Goal: Task Accomplishment & Management: Use online tool/utility

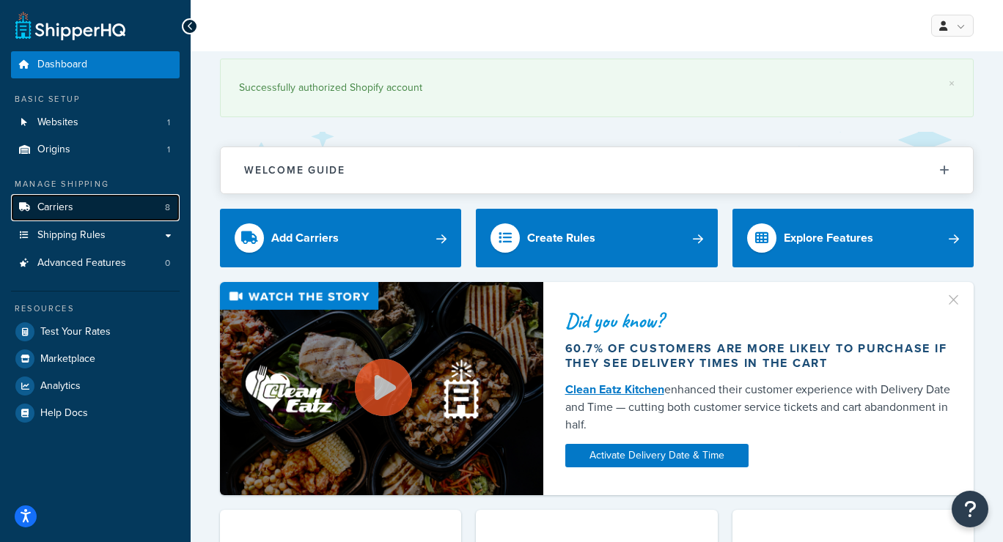
click at [97, 209] on link "Carriers 8" at bounding box center [95, 207] width 169 height 27
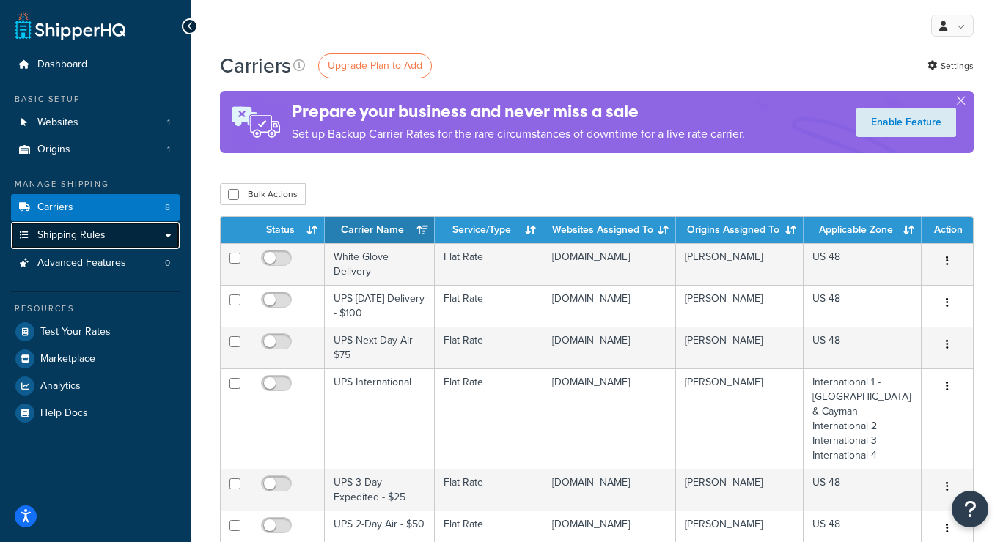
click at [97, 235] on span "Shipping Rules" at bounding box center [71, 235] width 68 height 12
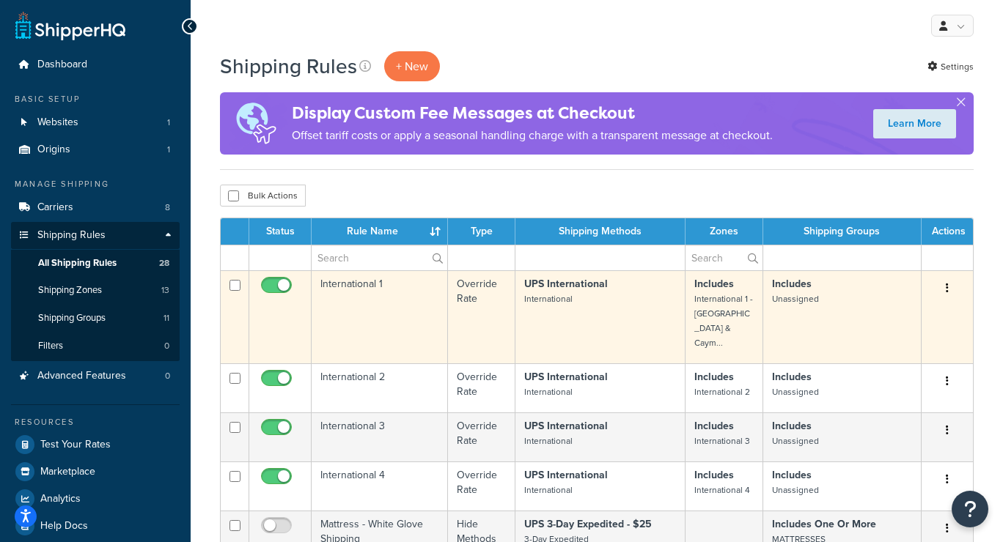
click at [401, 322] on td "International 1" at bounding box center [379, 316] width 136 height 93
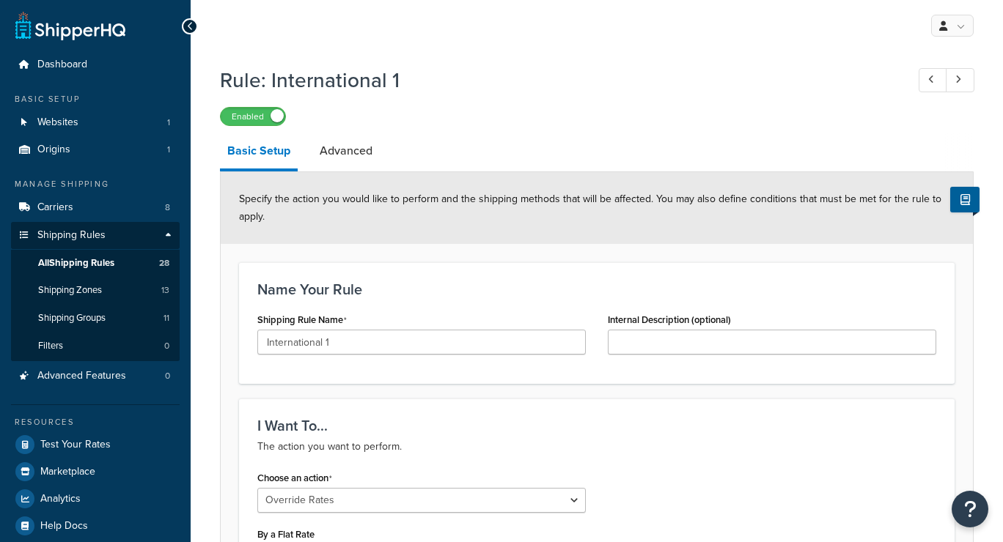
select select "OVERRIDE"
select select "LOCATION"
click at [83, 261] on span "All Shipping Rules" at bounding box center [76, 263] width 76 height 12
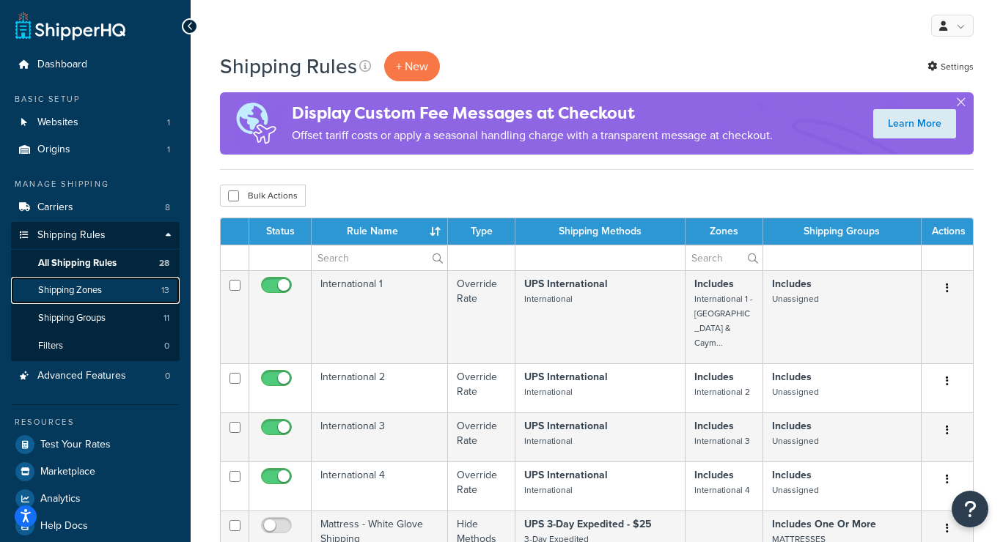
click at [71, 289] on span "Shipping Zones" at bounding box center [70, 290] width 64 height 12
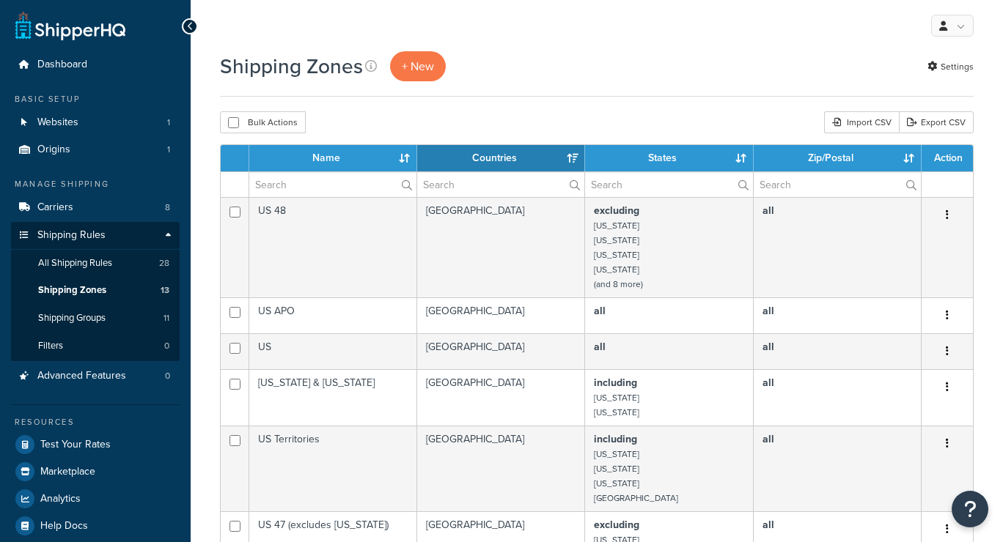
select select "15"
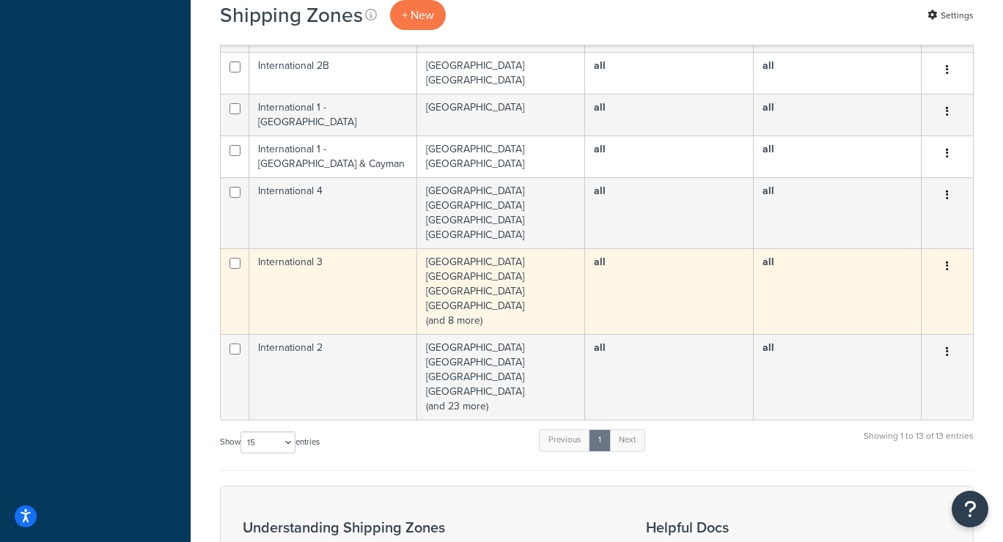
scroll to position [610, 0]
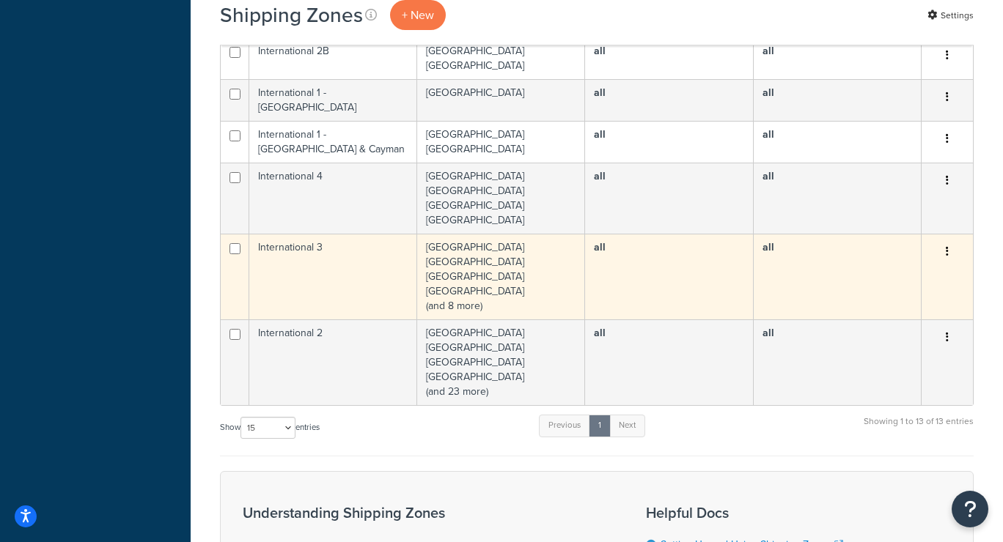
click at [498, 290] on td "Barbados Bermuda China Hong Kong (and 8 more)" at bounding box center [501, 277] width 168 height 86
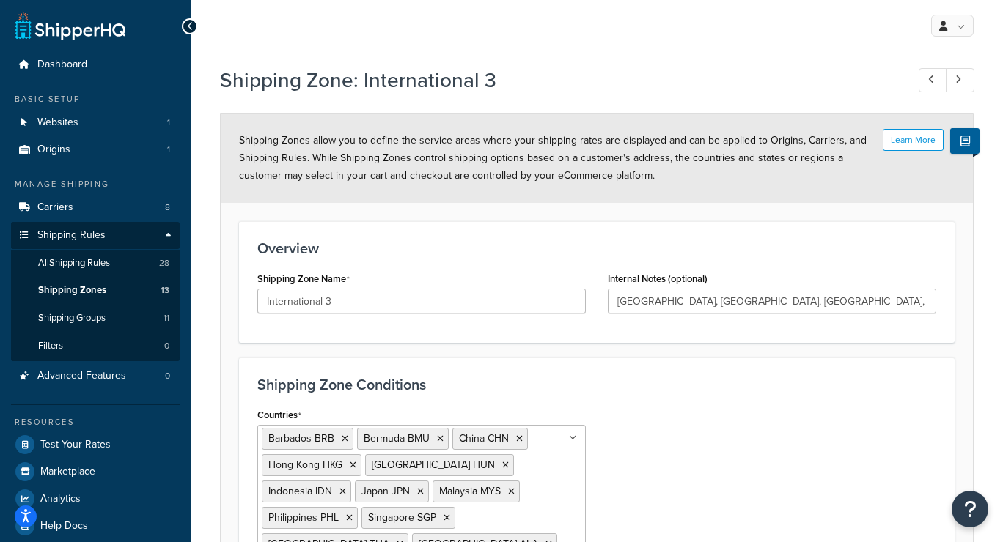
scroll to position [176, 0]
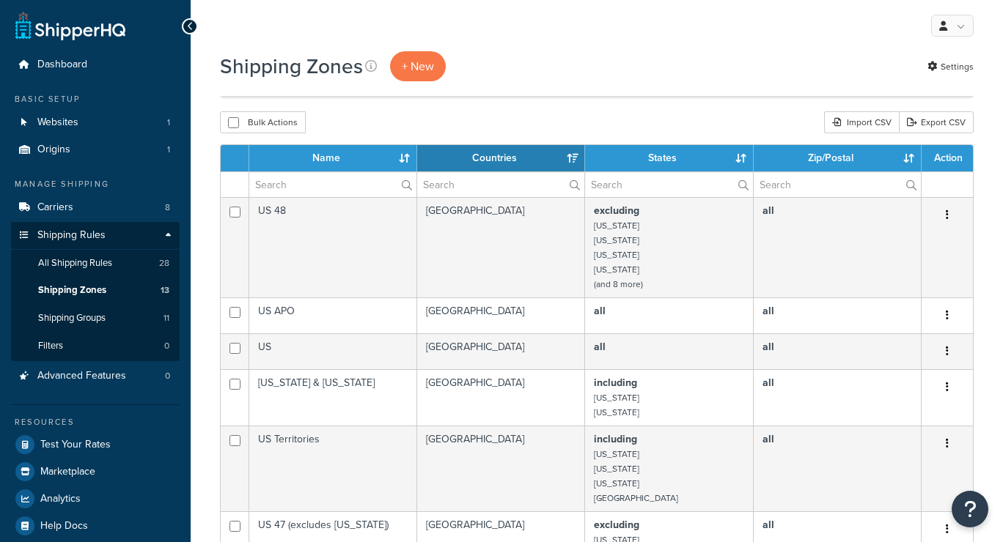
select select "15"
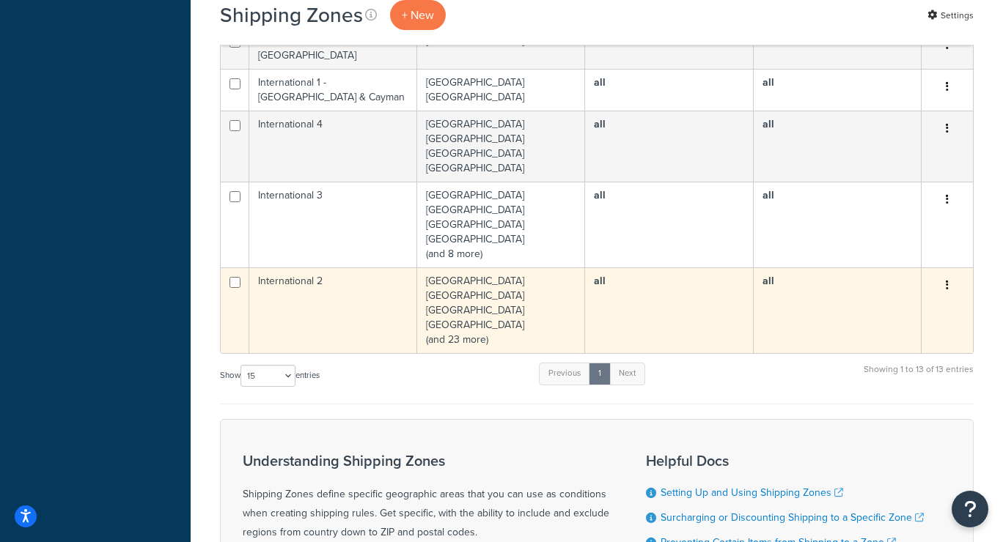
scroll to position [673, 0]
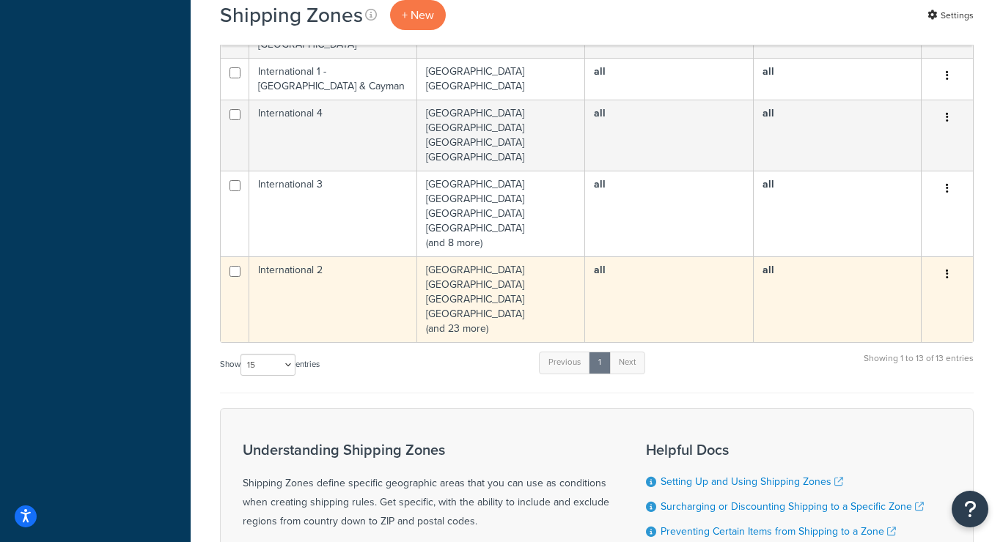
click at [501, 304] on td "[GEOGRAPHIC_DATA] [GEOGRAPHIC_DATA] [GEOGRAPHIC_DATA] [GEOGRAPHIC_DATA] (and 23…" at bounding box center [501, 299] width 168 height 86
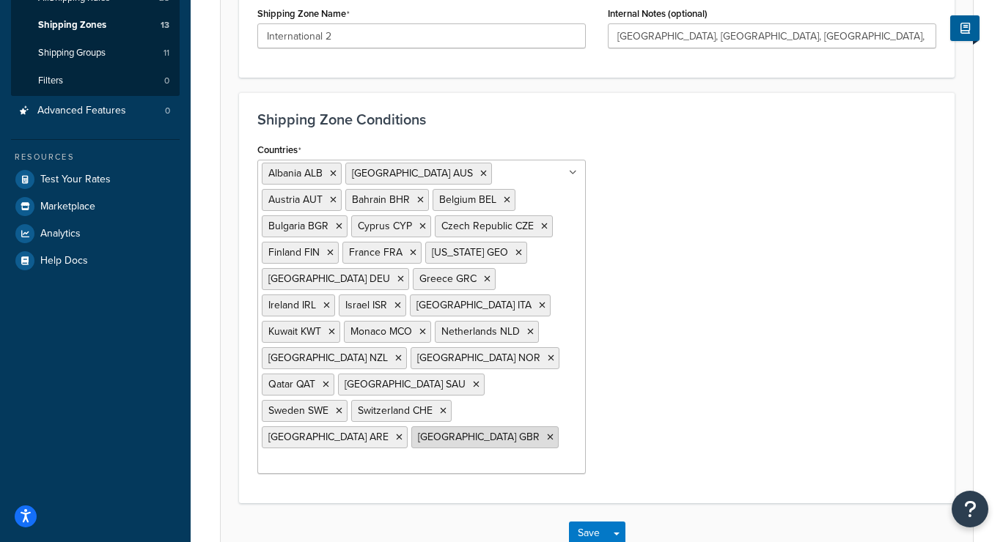
scroll to position [117, 0]
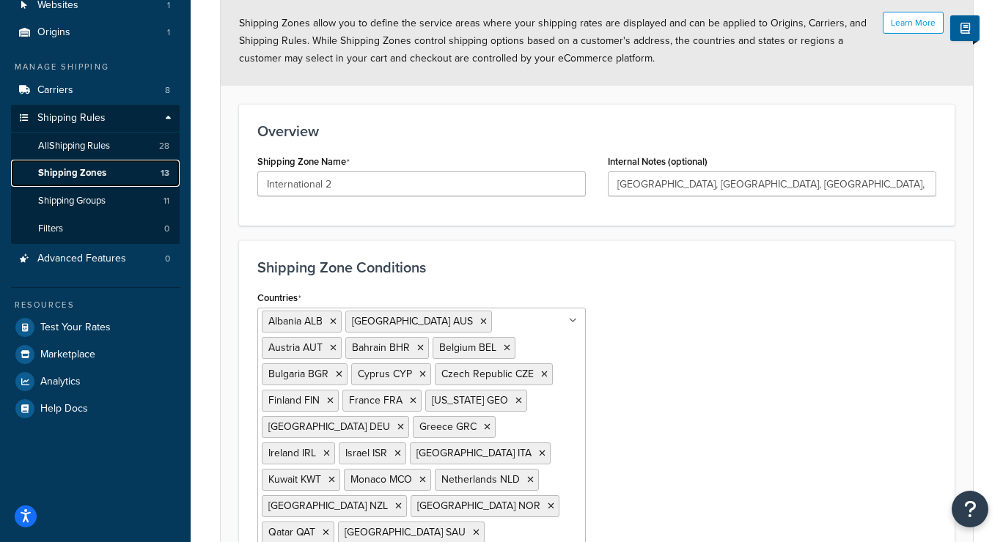
click at [82, 172] on span "Shipping Zones" at bounding box center [72, 173] width 68 height 12
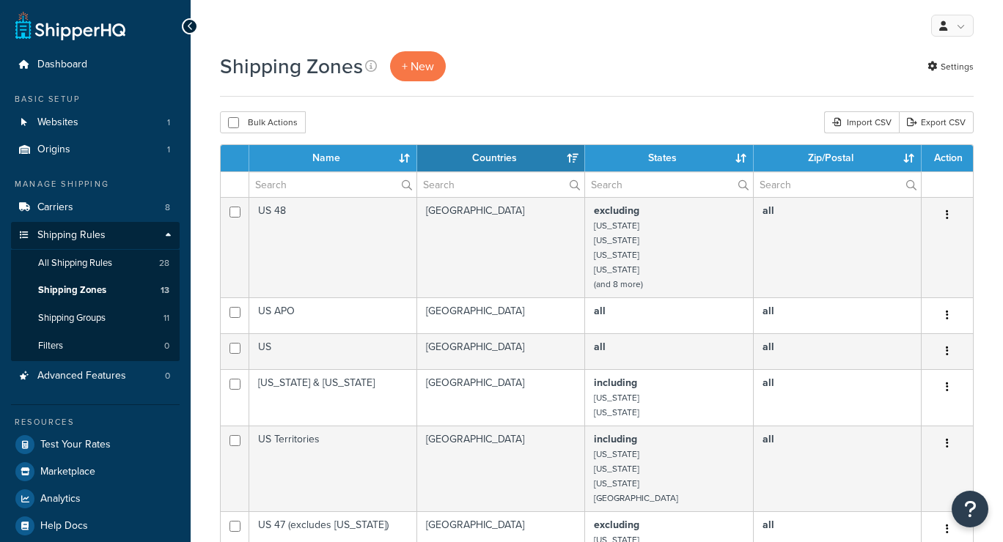
select select "15"
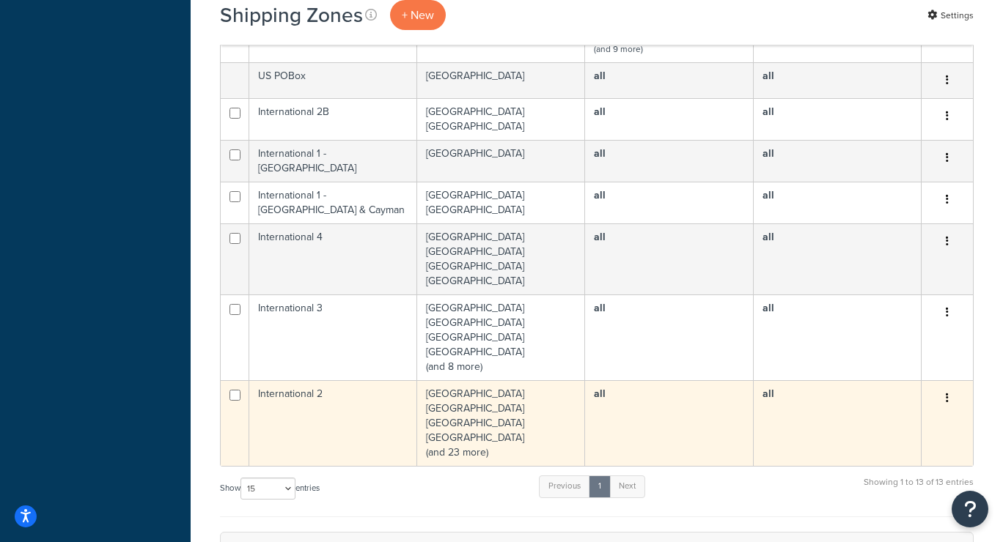
scroll to position [547, 0]
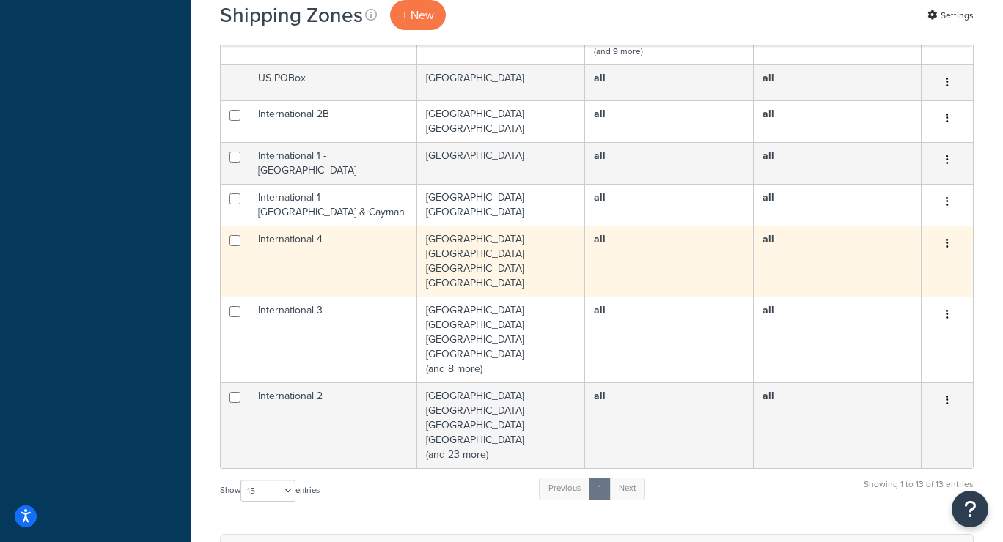
click at [365, 257] on td "International 4" at bounding box center [333, 261] width 168 height 71
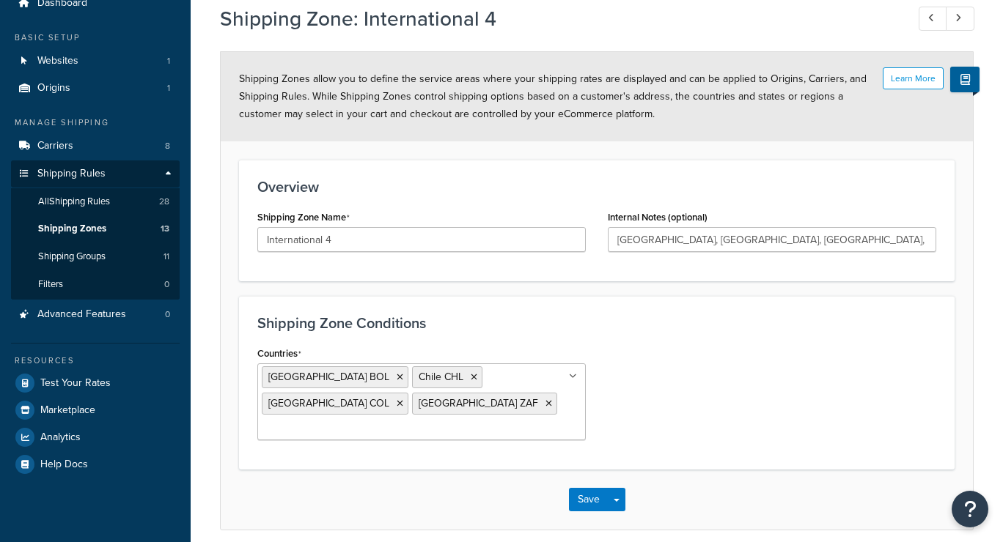
scroll to position [100, 0]
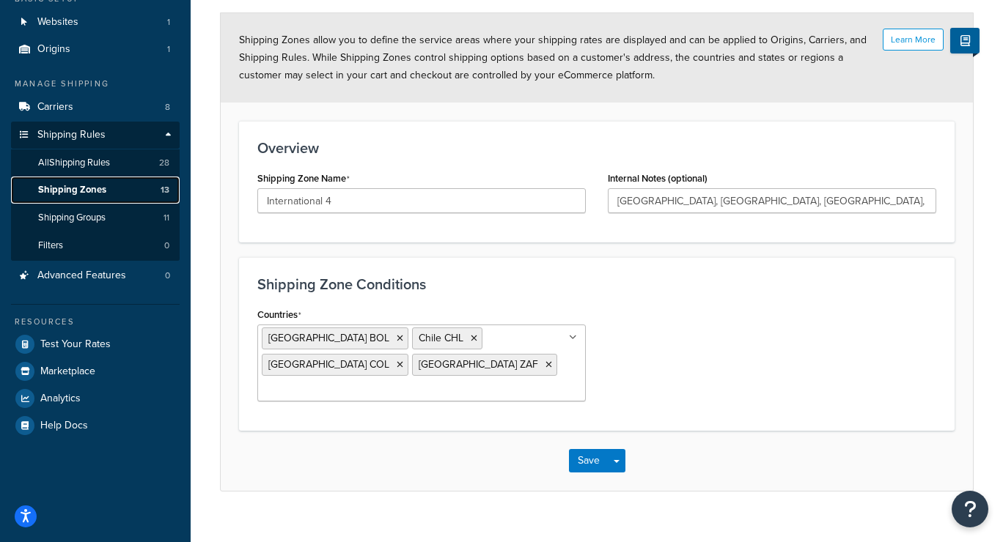
click at [83, 187] on span "Shipping Zones" at bounding box center [72, 190] width 68 height 12
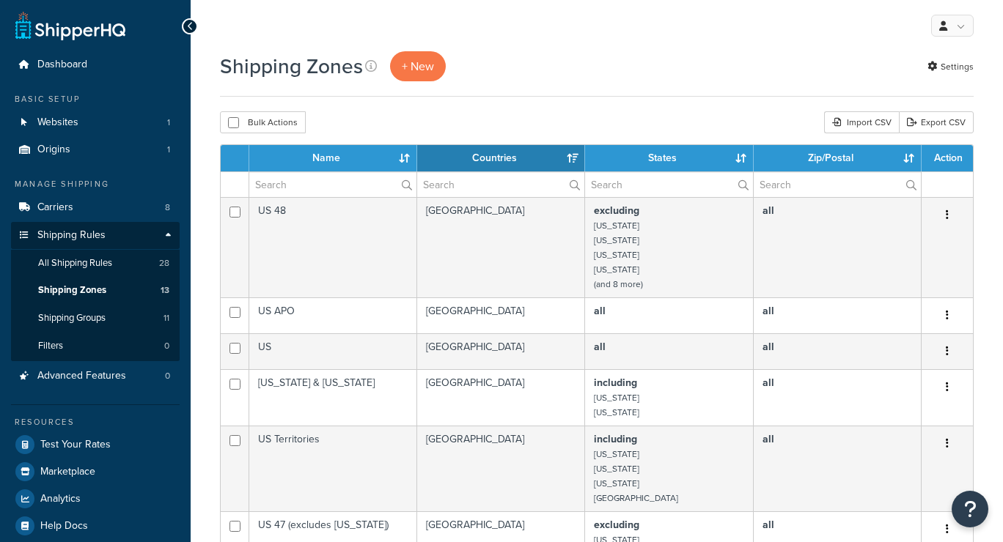
select select "15"
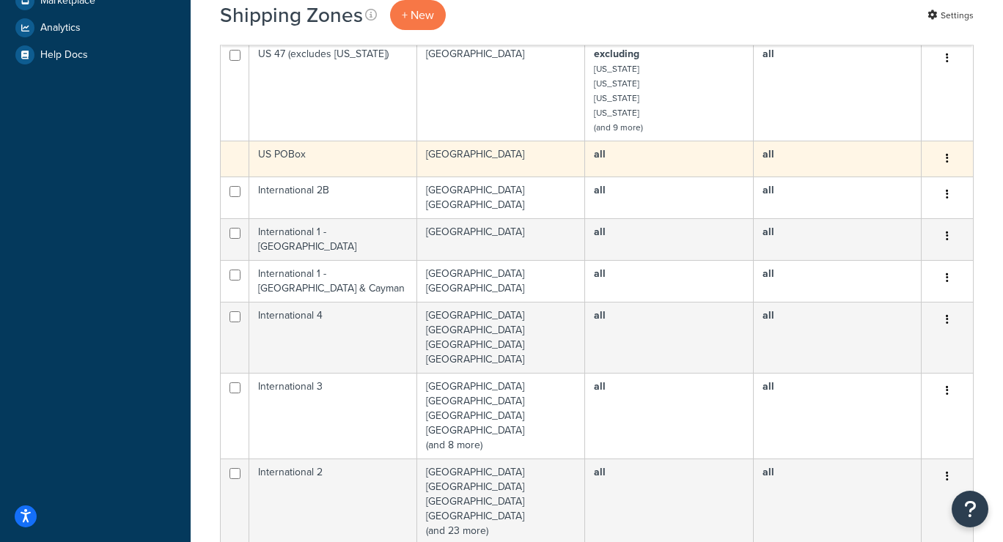
scroll to position [560, 0]
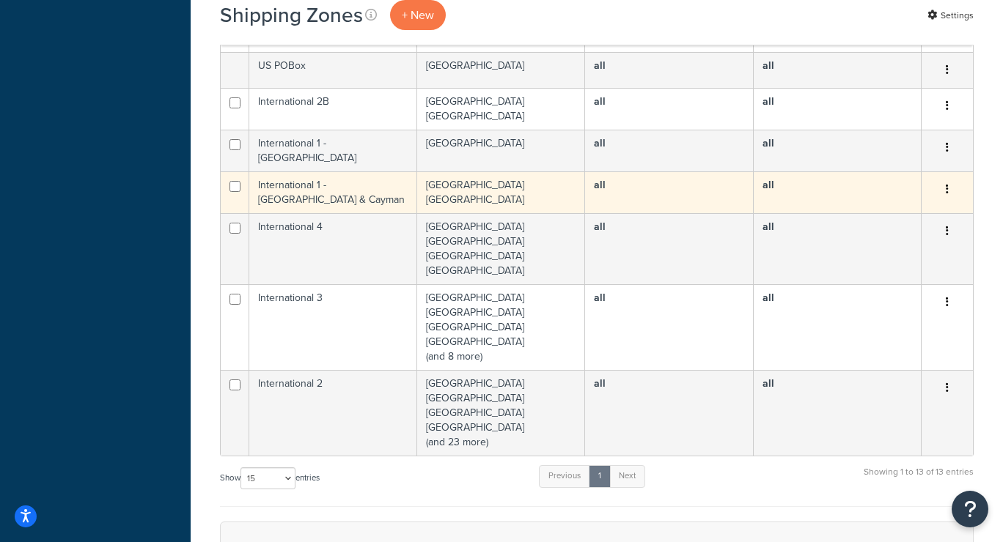
click at [356, 199] on td "International 1 - Canada & Cayman" at bounding box center [333, 192] width 168 height 42
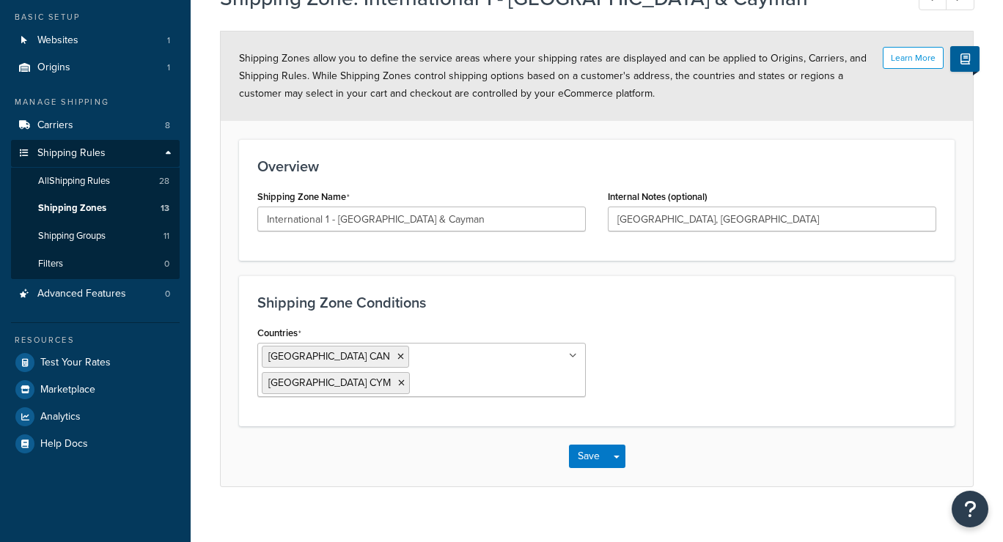
scroll to position [97, 0]
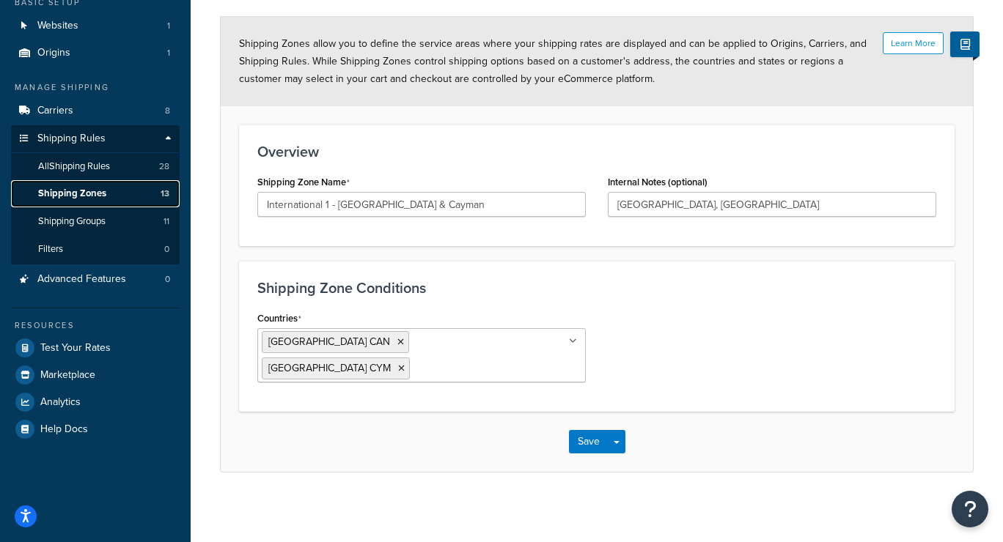
click at [96, 193] on span "Shipping Zones" at bounding box center [72, 194] width 68 height 12
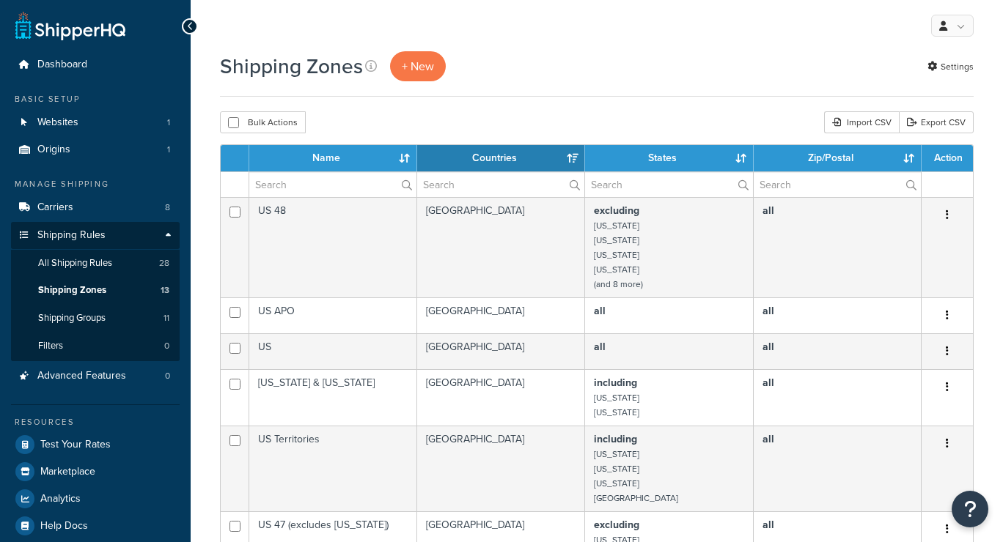
select select "15"
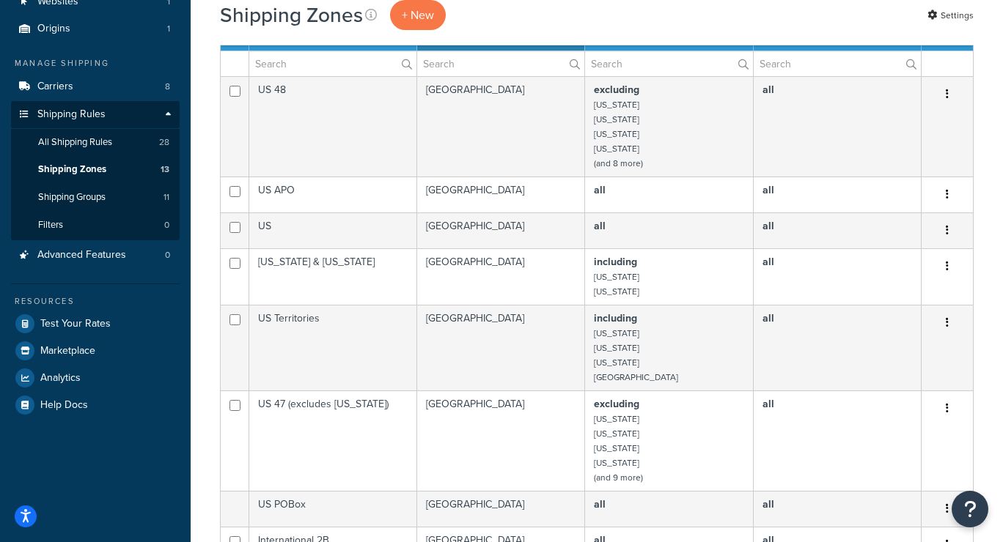
scroll to position [100, 0]
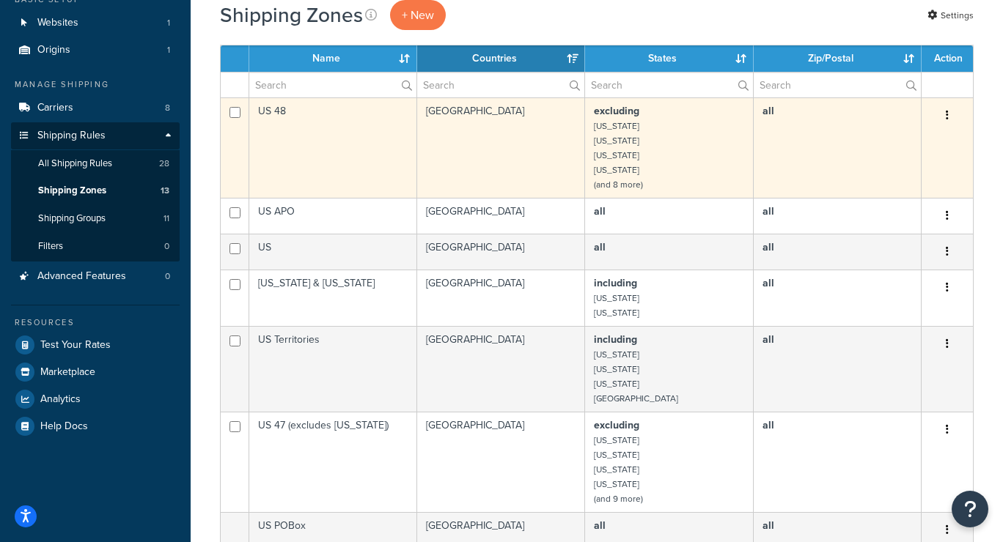
click at [689, 178] on td "excluding Alaska Hawaii American Samoa Guam (and 8 more)" at bounding box center [669, 147] width 168 height 100
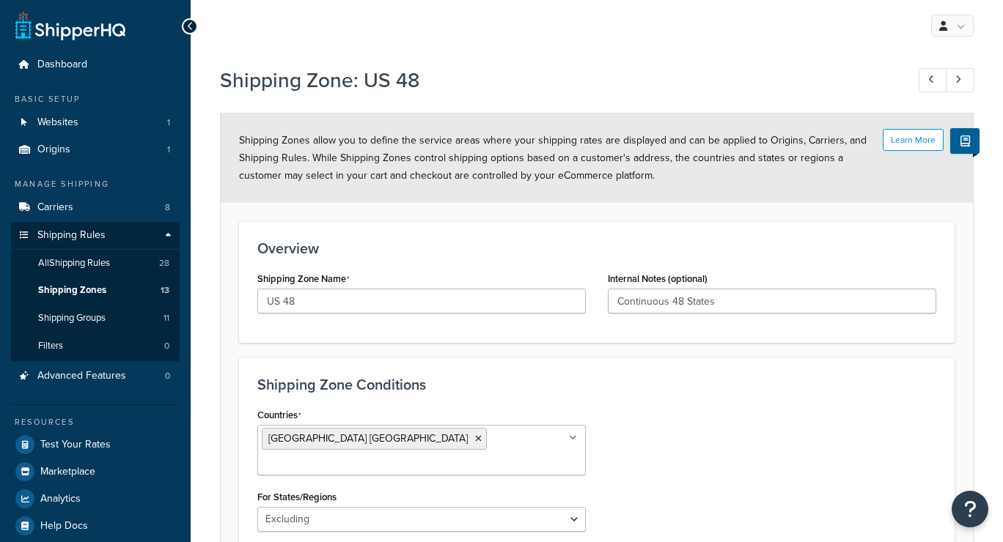
select select "excluding"
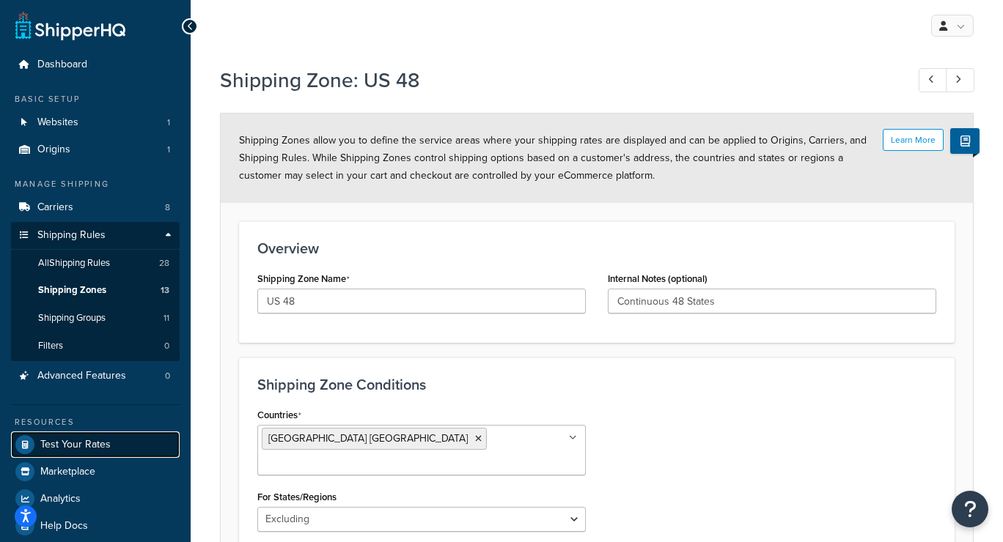
click at [85, 439] on span "Test Your Rates" at bounding box center [75, 445] width 70 height 12
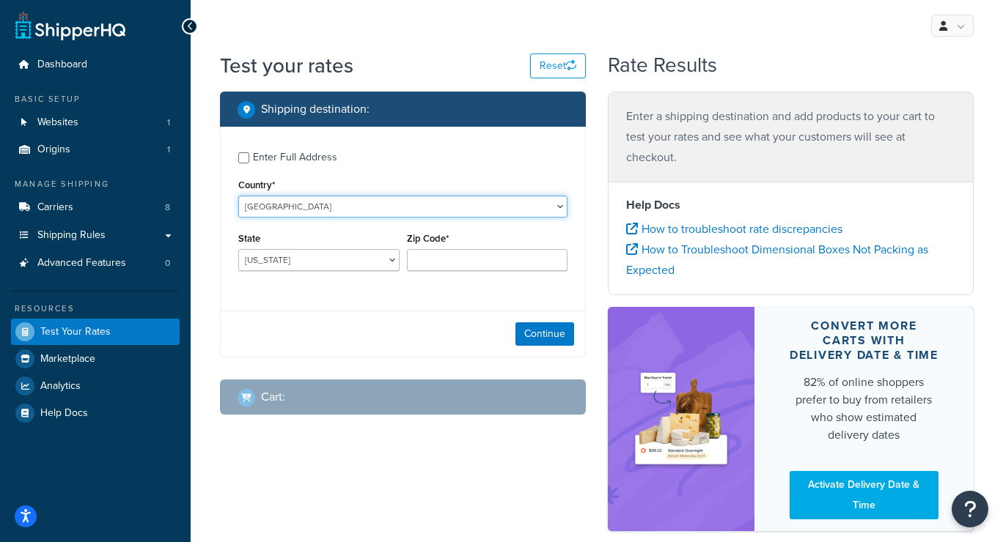
click at [309, 205] on select "United States United Kingdom Afghanistan Åland Islands Albania Algeria American…" at bounding box center [402, 207] width 329 height 22
select select "RU"
click at [238, 196] on select "United States United Kingdom Afghanistan Åland Islands Albania Algeria American…" at bounding box center [402, 207] width 329 height 22
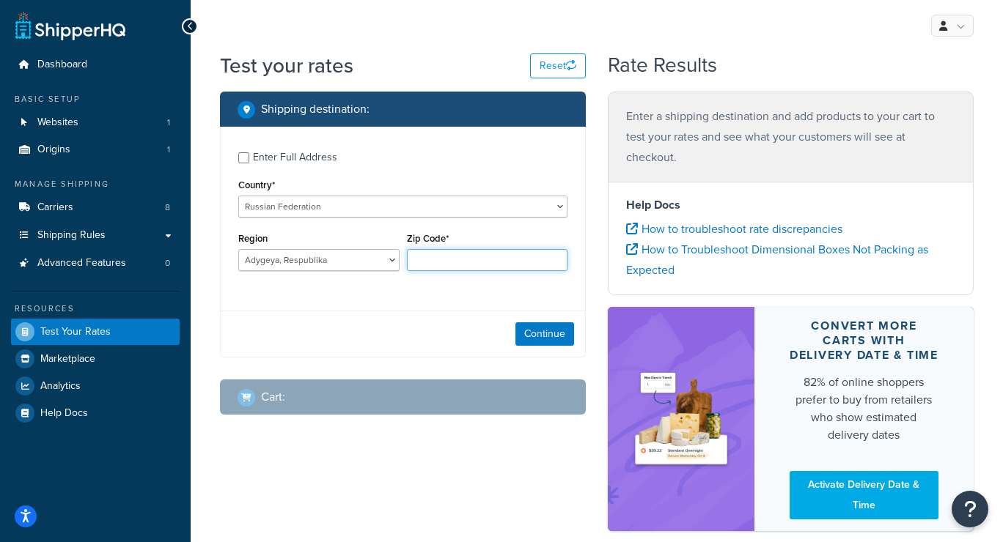
click at [457, 260] on input "Zip Code*" at bounding box center [487, 260] width 161 height 22
click at [356, 320] on div "Continue" at bounding box center [403, 334] width 364 height 46
click at [451, 260] on input "Zip Code*" at bounding box center [487, 260] width 161 height 22
type input "119021"
click at [537, 329] on button "Continue" at bounding box center [544, 333] width 59 height 23
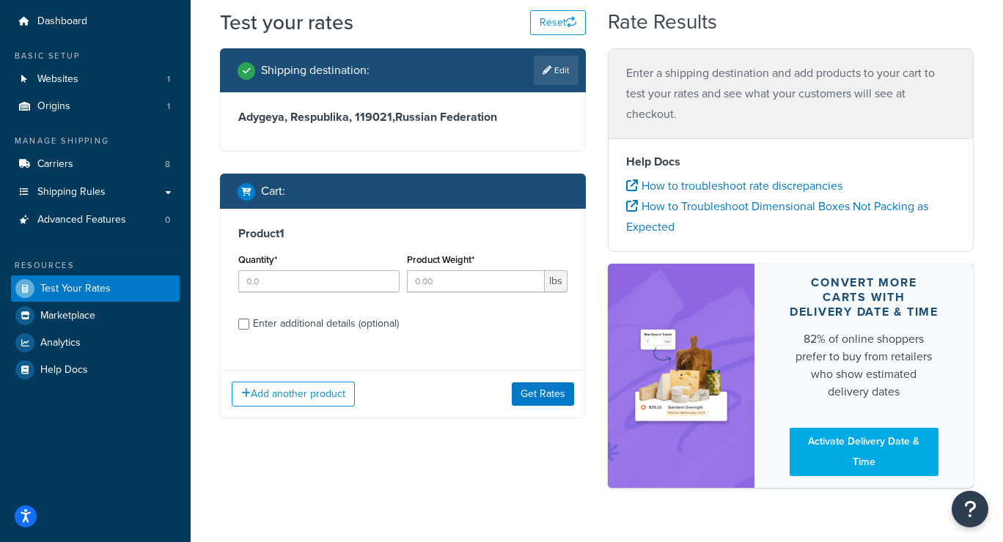
scroll to position [43, 0]
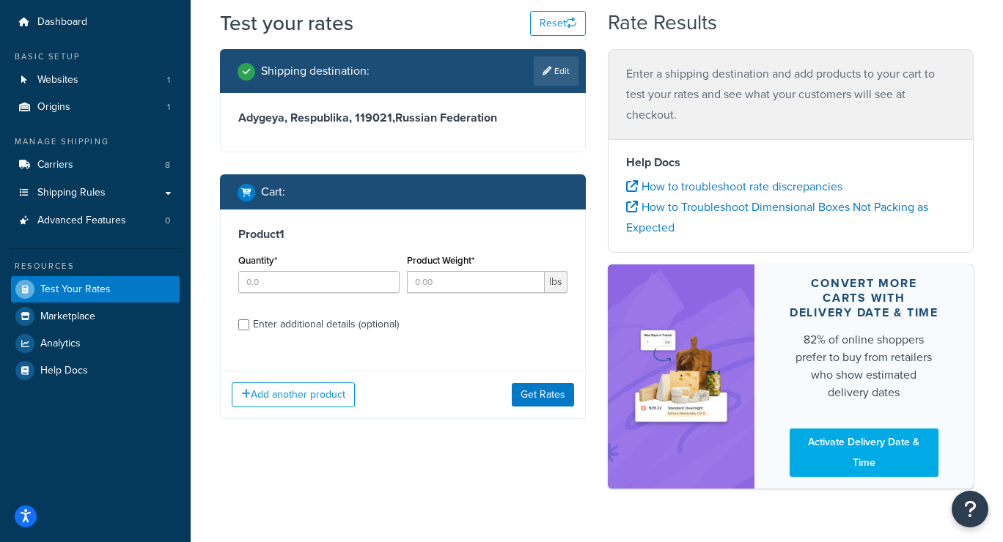
click at [550, 414] on div "Add another product Get Rates" at bounding box center [403, 395] width 364 height 48
click at [545, 392] on button "Get Rates" at bounding box center [543, 394] width 62 height 23
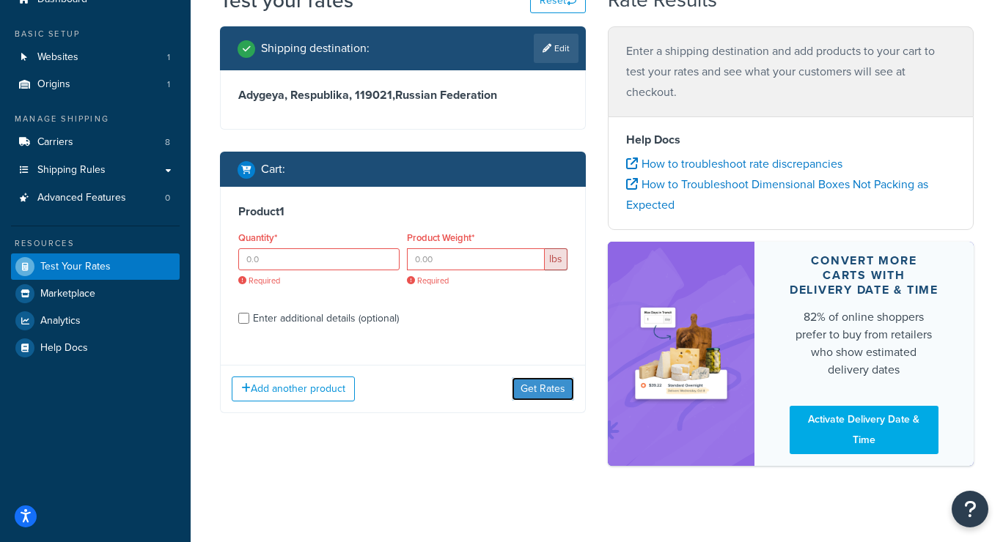
scroll to position [64, 0]
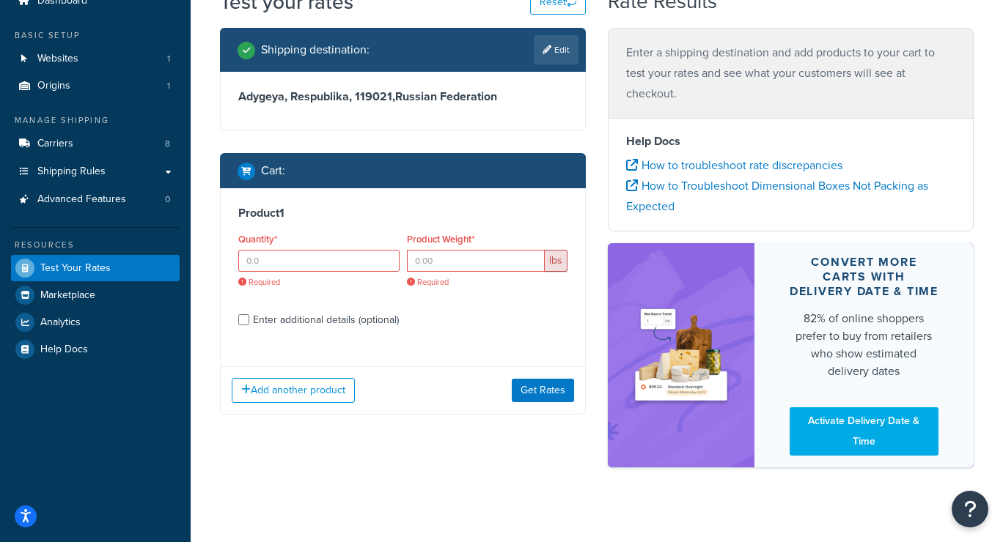
click at [310, 372] on div "Add another product Get Rates" at bounding box center [403, 390] width 364 height 48
click at [314, 392] on button "Add another product" at bounding box center [293, 390] width 123 height 25
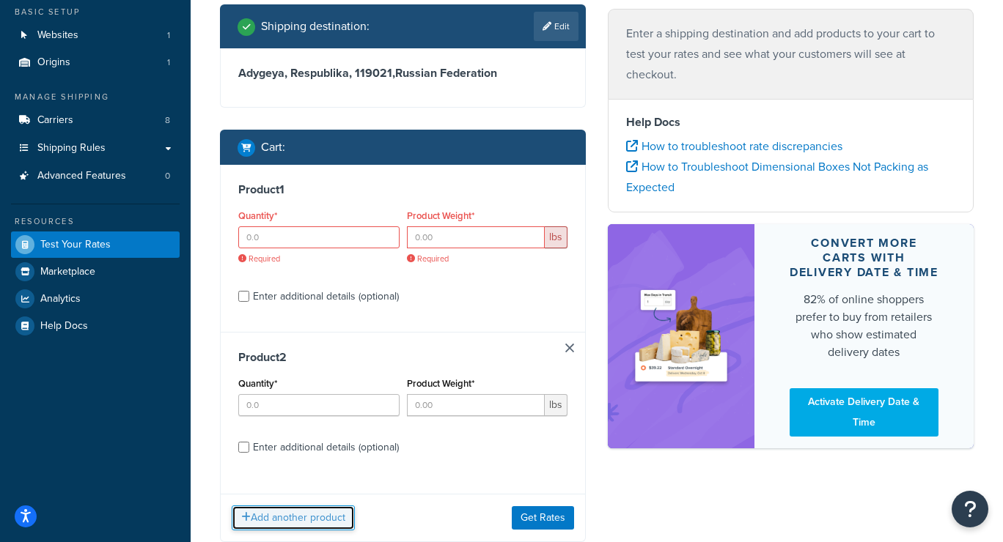
scroll to position [106, 0]
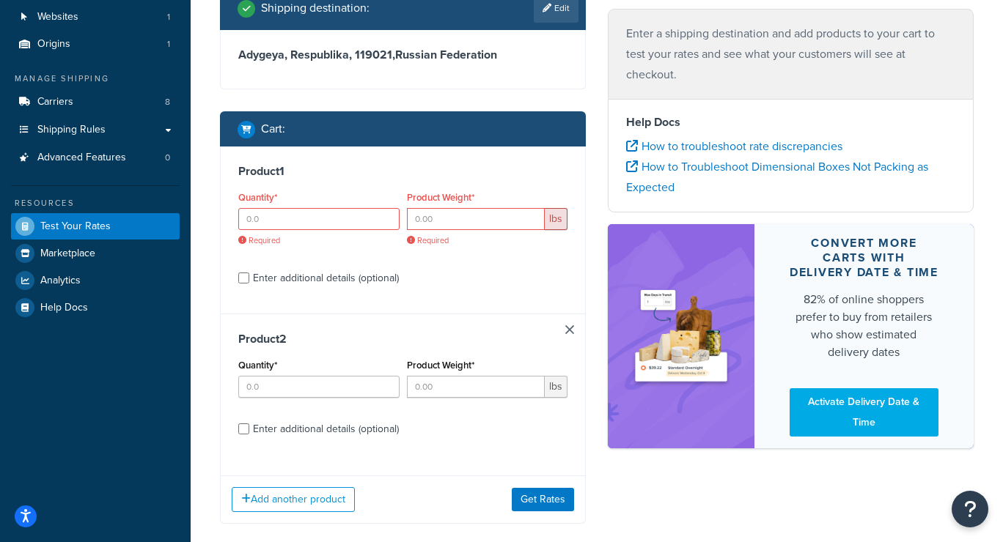
click at [569, 335] on div "Product 2 Quantity* Product Weight* lbs Enter additional details (optional)" at bounding box center [403, 389] width 364 height 151
click at [570, 325] on link at bounding box center [569, 329] width 9 height 9
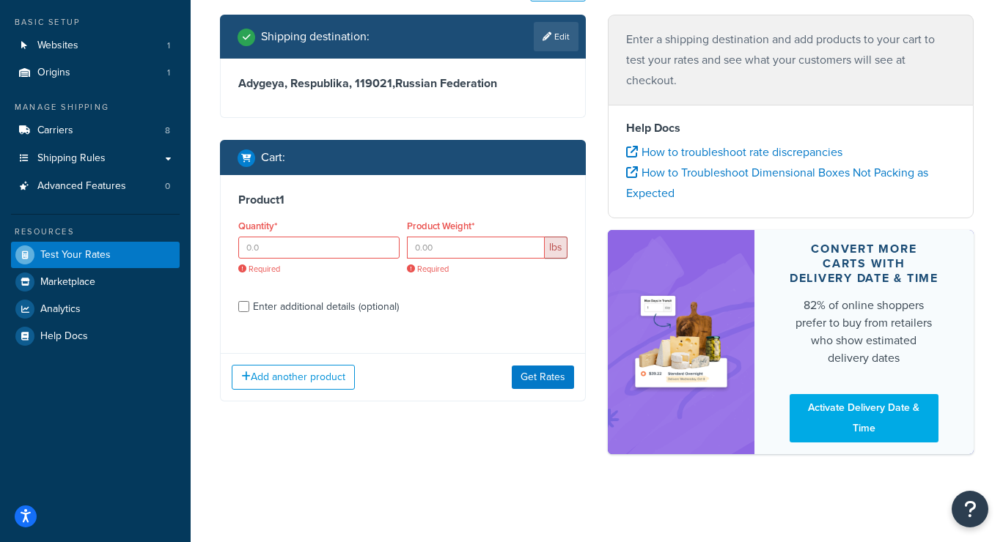
scroll to position [92, 0]
click at [358, 237] on input "Quantity*" at bounding box center [318, 248] width 161 height 22
click at [340, 239] on input "Quantity*" at bounding box center [318, 248] width 161 height 22
type input "1"
click at [516, 237] on input "Product Weight*" at bounding box center [476, 248] width 139 height 22
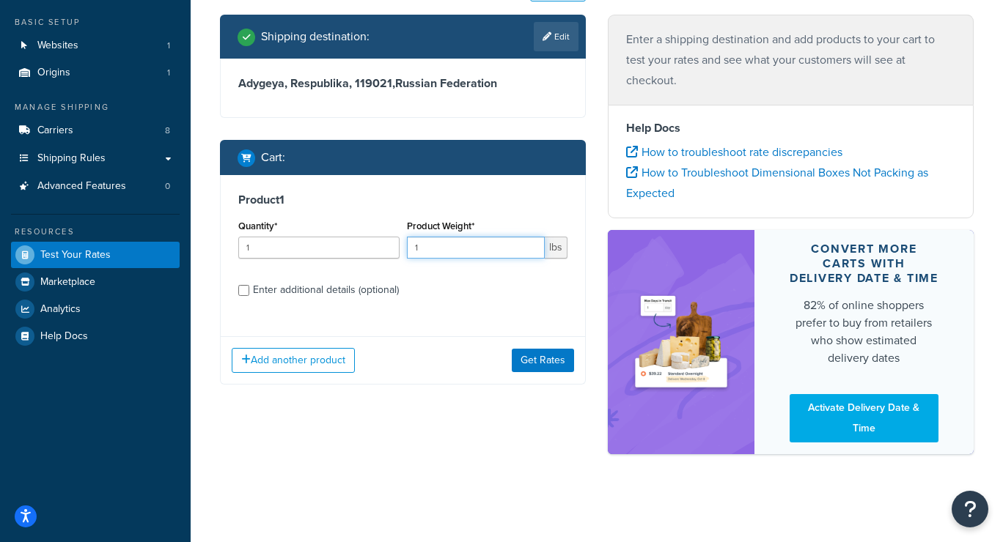
type input "1"
click at [542, 352] on button "Get Rates" at bounding box center [543, 360] width 62 height 23
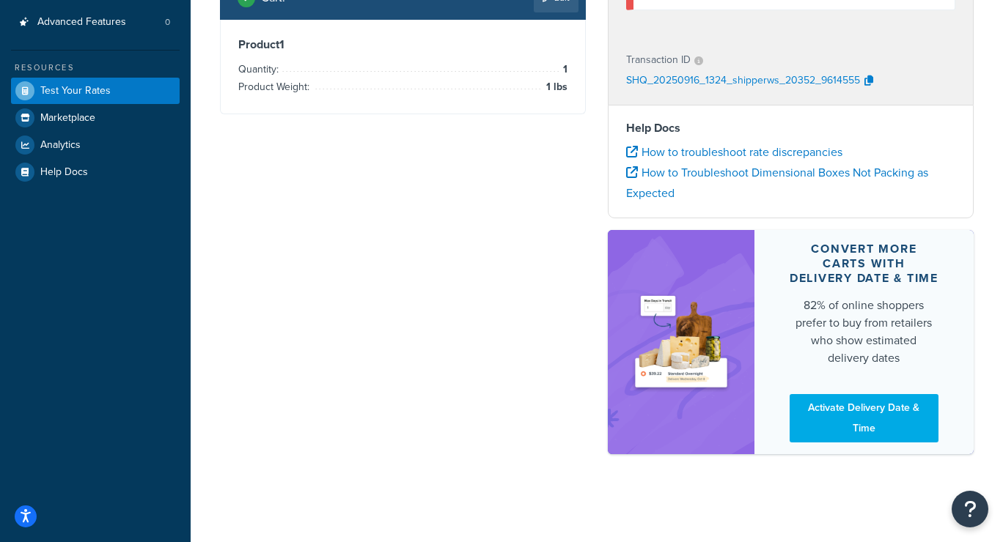
scroll to position [0, 0]
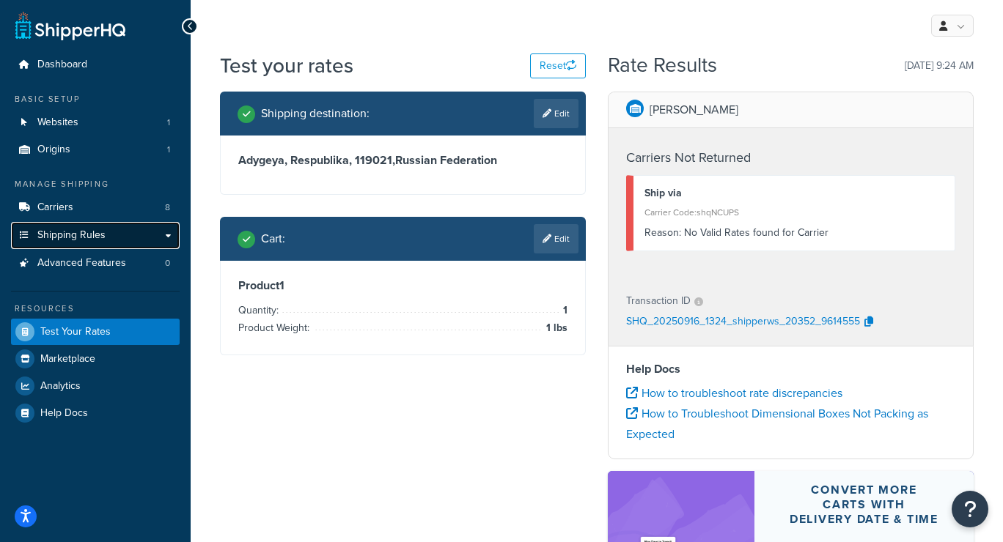
click at [96, 241] on span "Shipping Rules" at bounding box center [71, 235] width 68 height 12
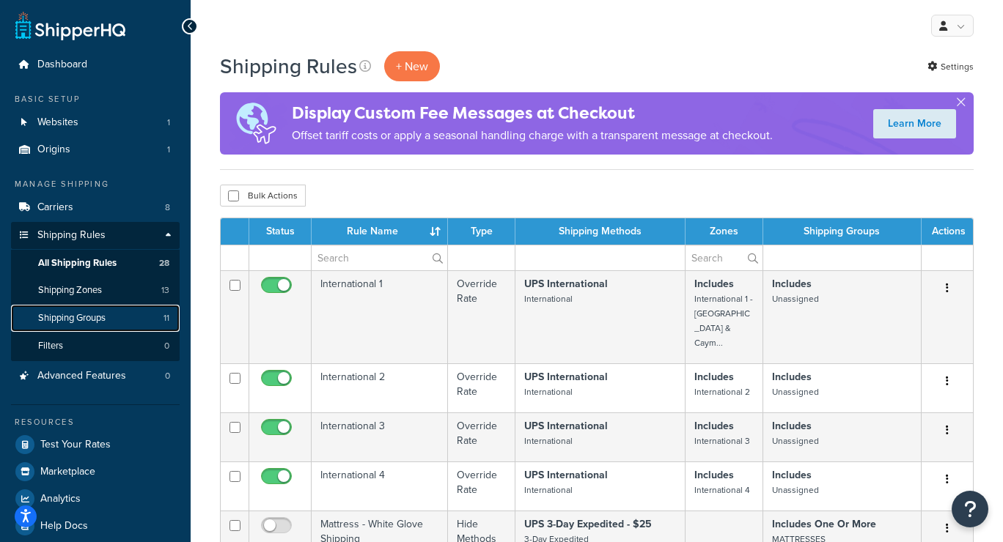
click at [117, 314] on link "Shipping Groups 11" at bounding box center [95, 318] width 169 height 27
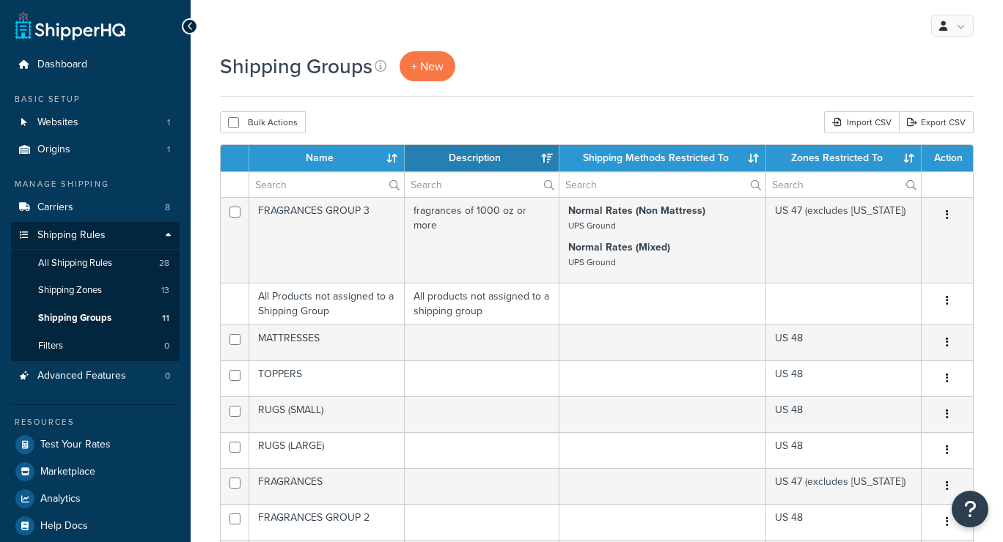
select select "15"
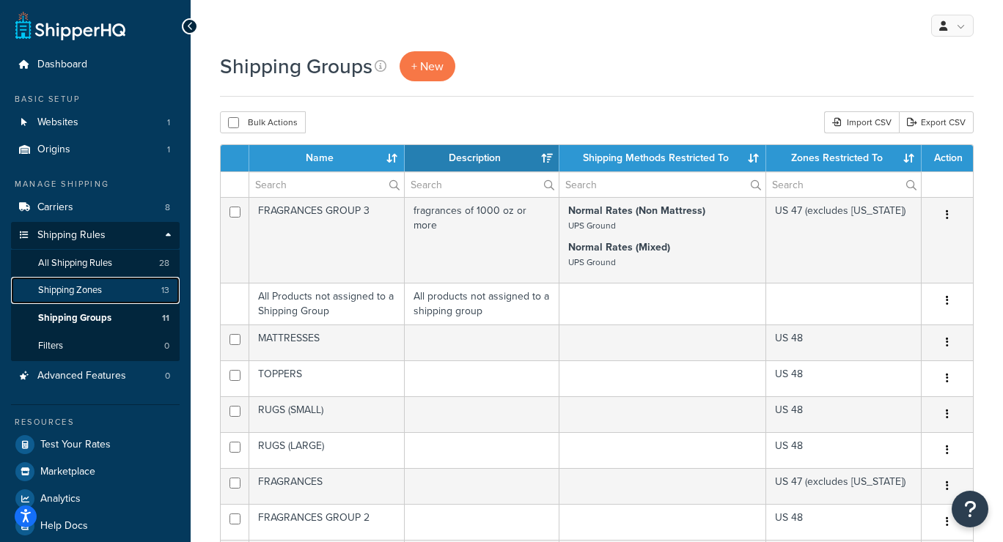
click at [98, 299] on link "Shipping Zones 13" at bounding box center [95, 290] width 169 height 27
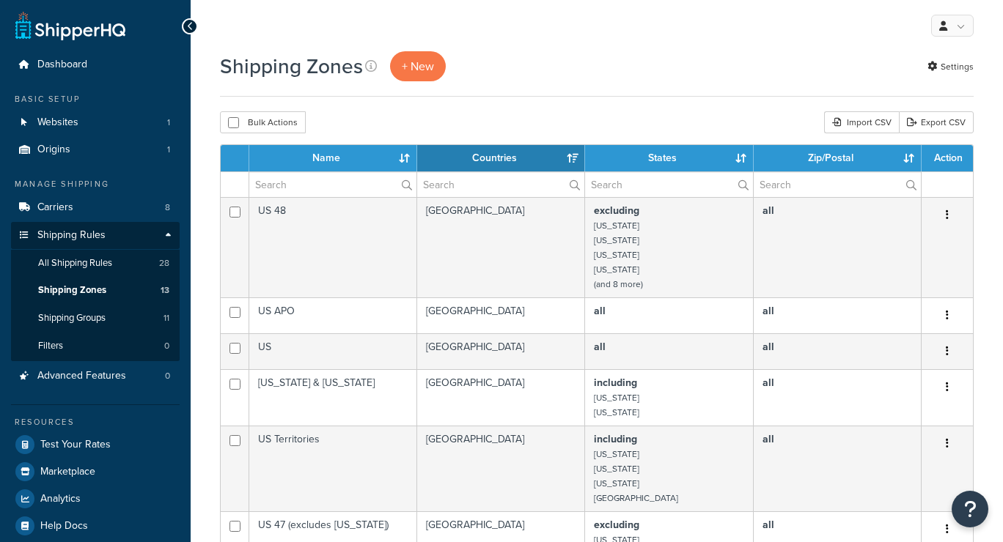
select select "15"
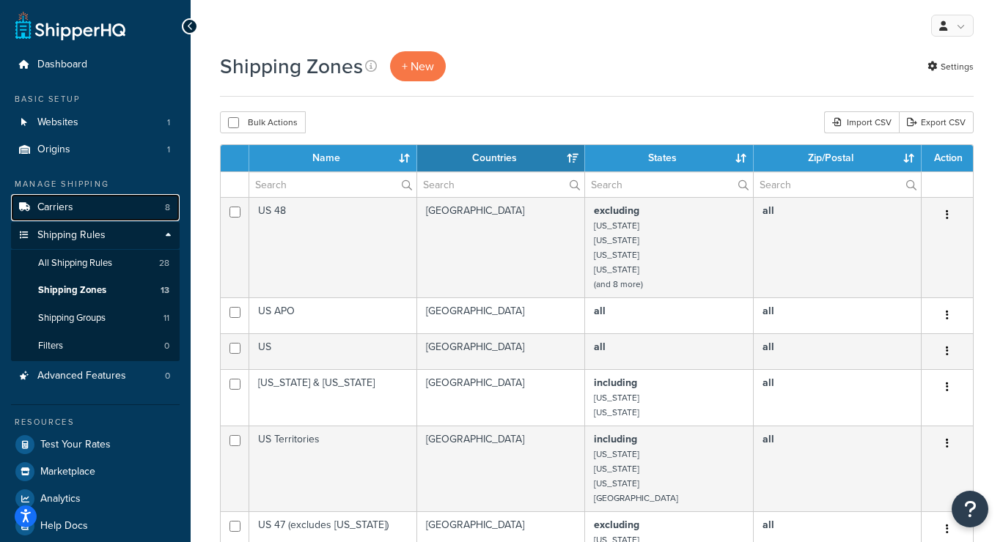
click at [96, 198] on link "Carriers 8" at bounding box center [95, 207] width 169 height 27
